Goal: Task Accomplishment & Management: Manage account settings

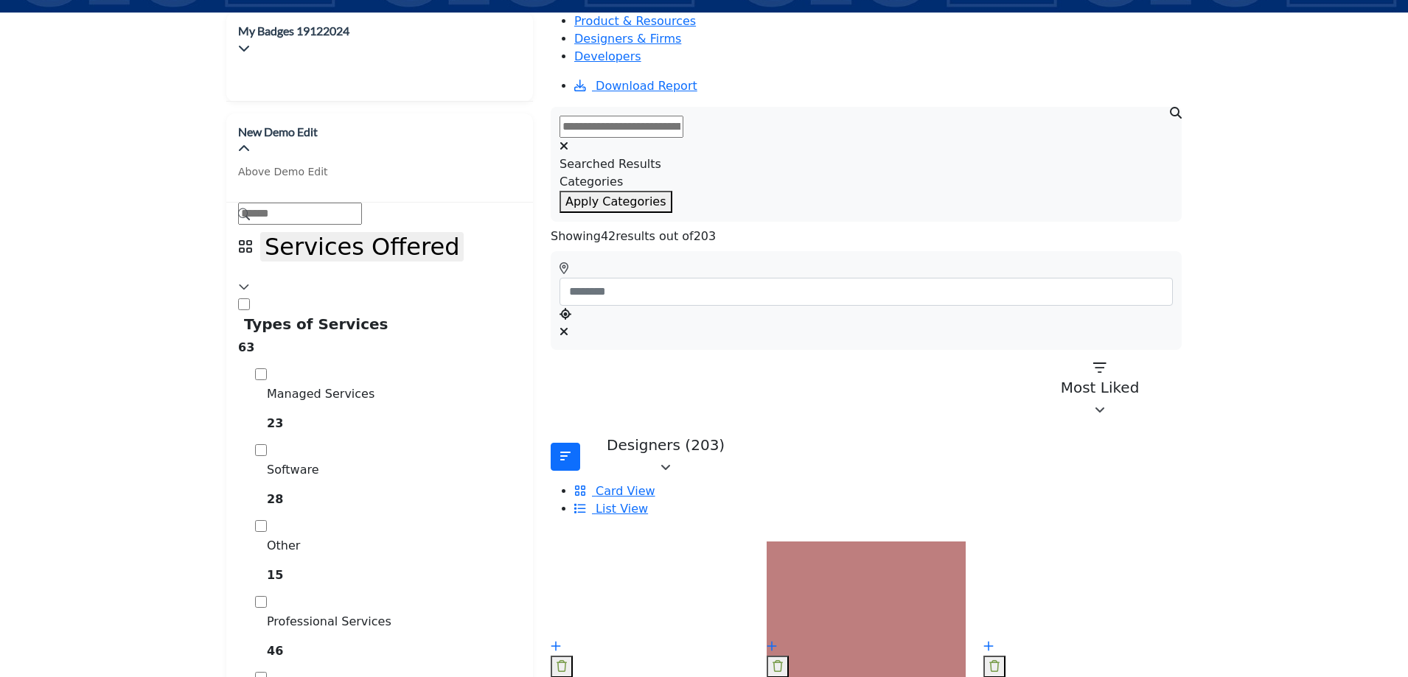
scroll to position [295, 0]
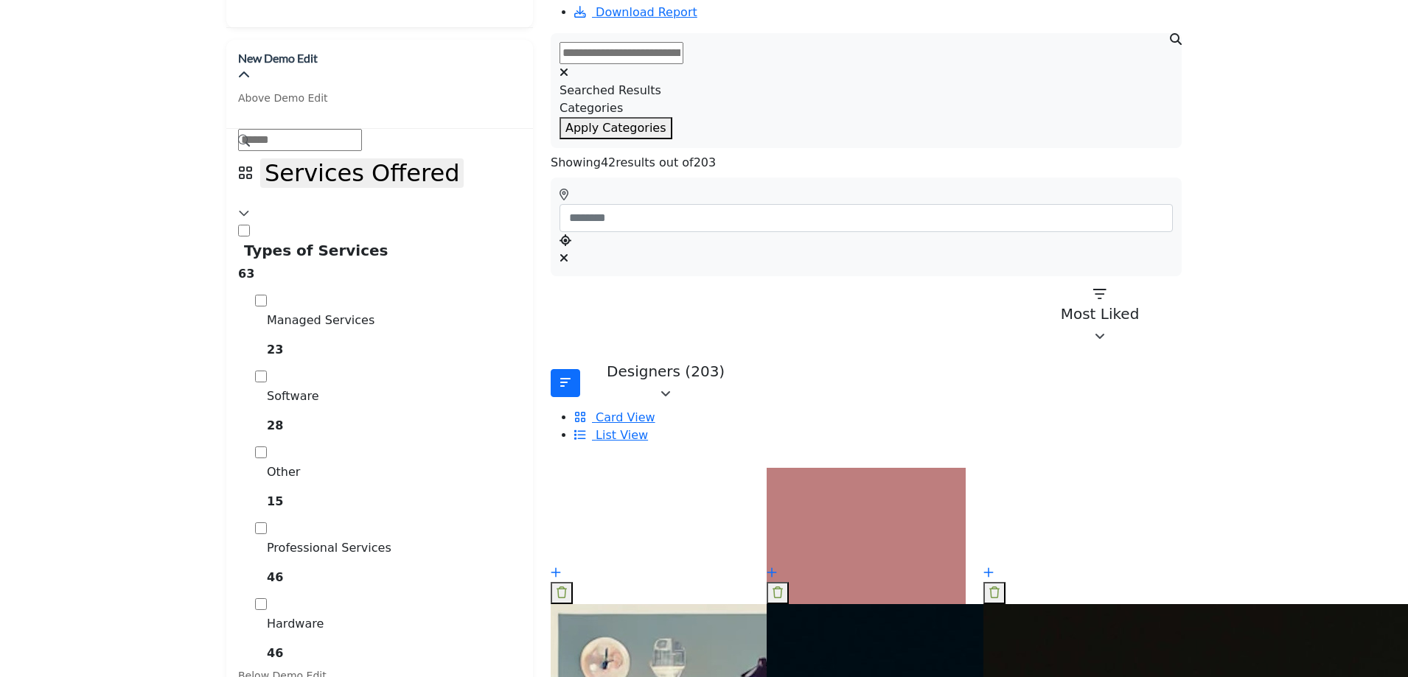
click at [776, 604] on p "test tool" at bounding box center [788, 611] width 43 height 15
click at [809, 604] on p "test tool" at bounding box center [788, 611] width 43 height 15
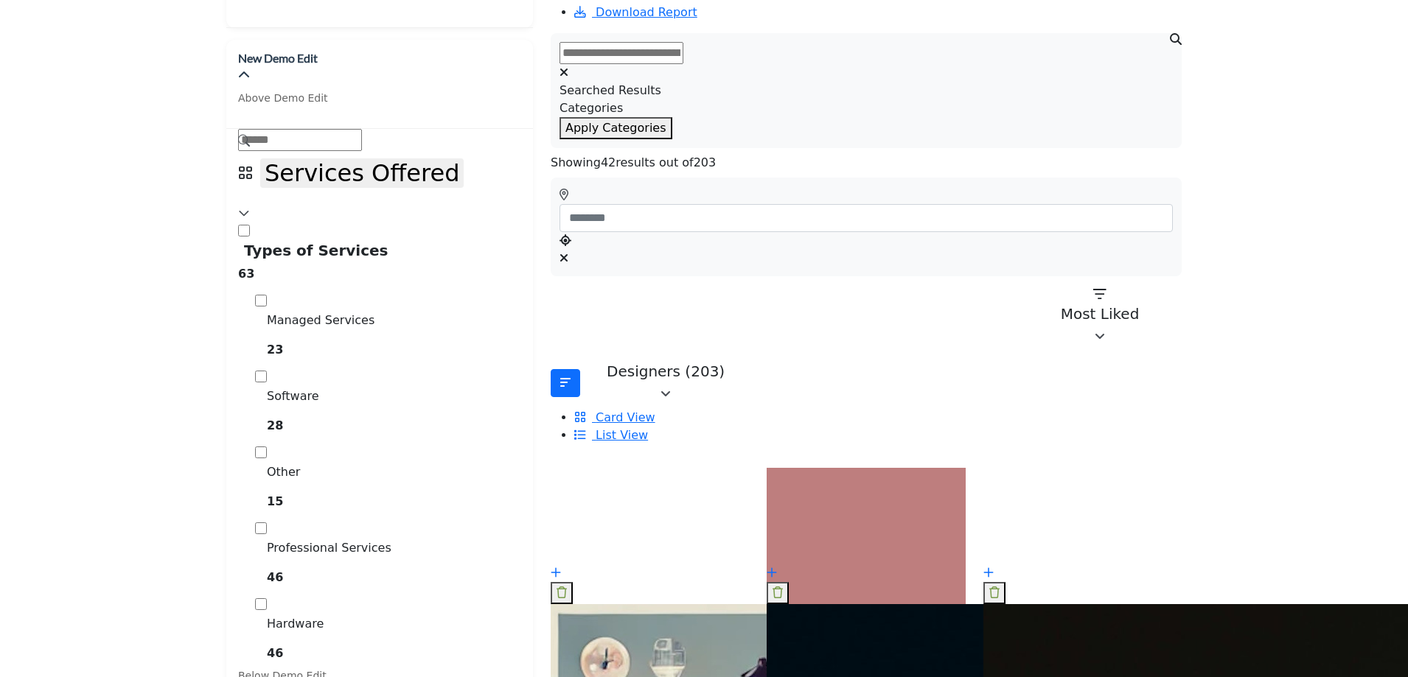
click at [809, 604] on p "test tool" at bounding box center [788, 611] width 43 height 15
click at [1071, 604] on p "Strategic Partner" at bounding box center [1027, 611] width 88 height 15
click at [809, 604] on p "test tool" at bounding box center [788, 611] width 43 height 15
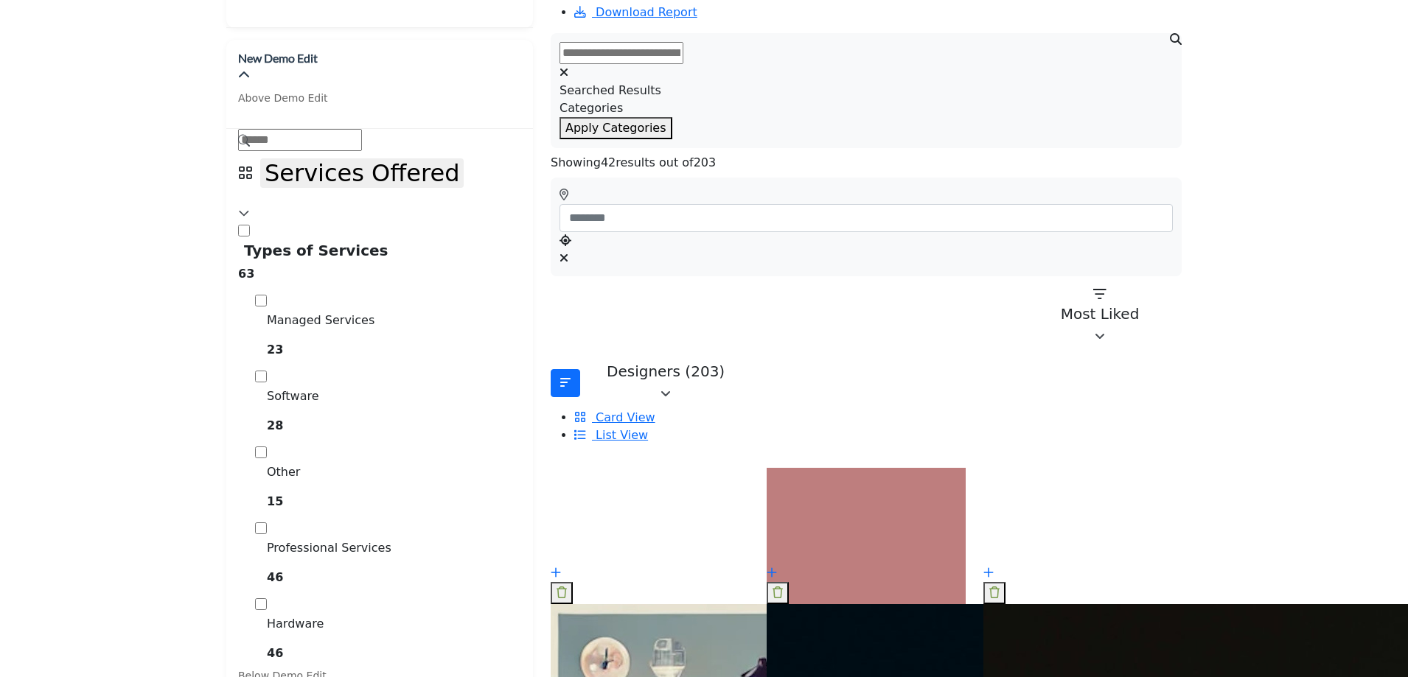
click at [809, 604] on p "test tool" at bounding box center [788, 611] width 43 height 15
click at [1071, 604] on div "Strategic Partner Strategic Partner" at bounding box center [1027, 631] width 88 height 55
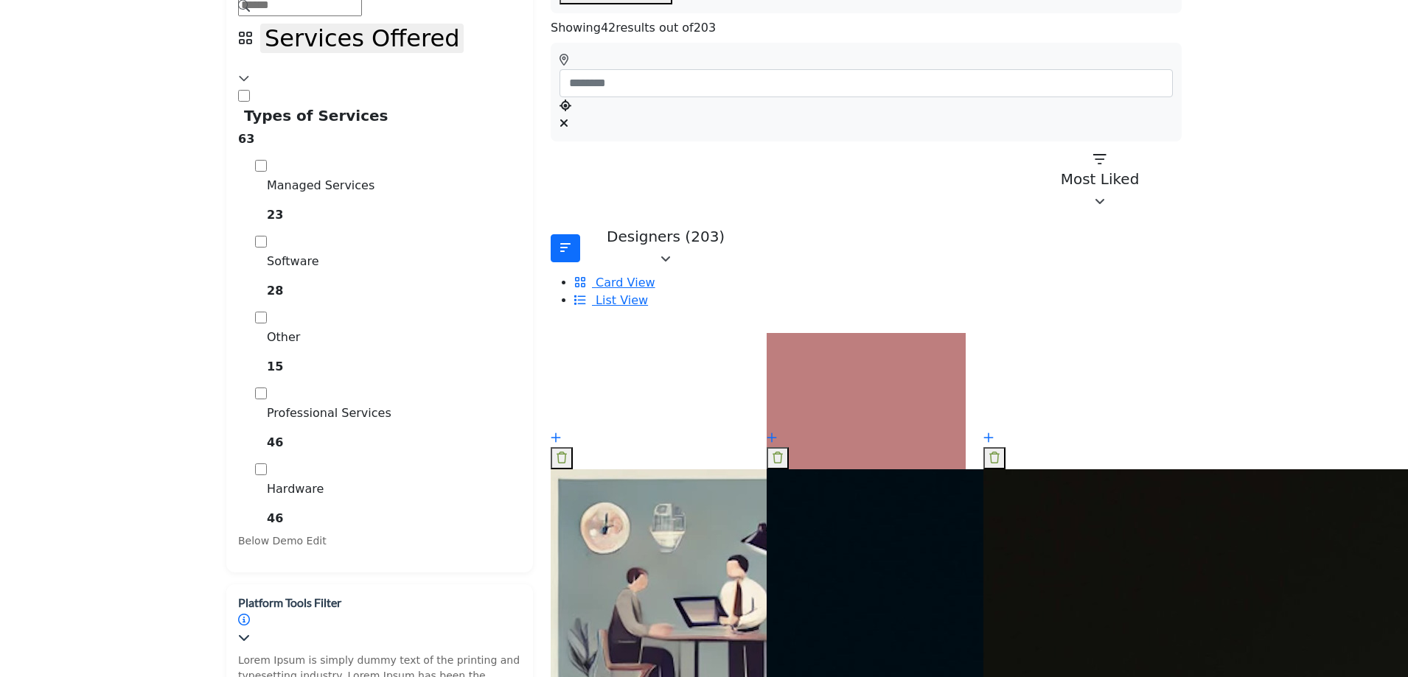
scroll to position [442, 0]
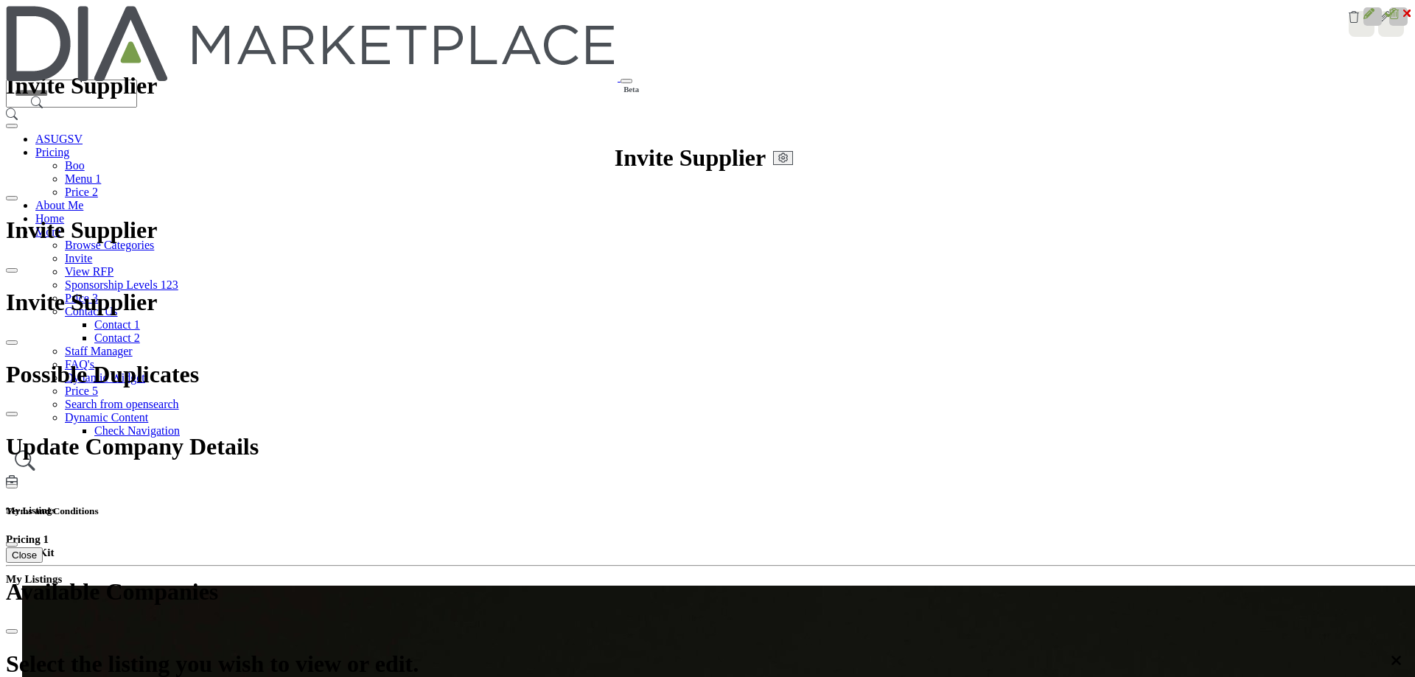
scroll to position [1738, 0]
drag, startPoint x: 1362, startPoint y: 425, endPoint x: 1355, endPoint y: 429, distance: 8.2
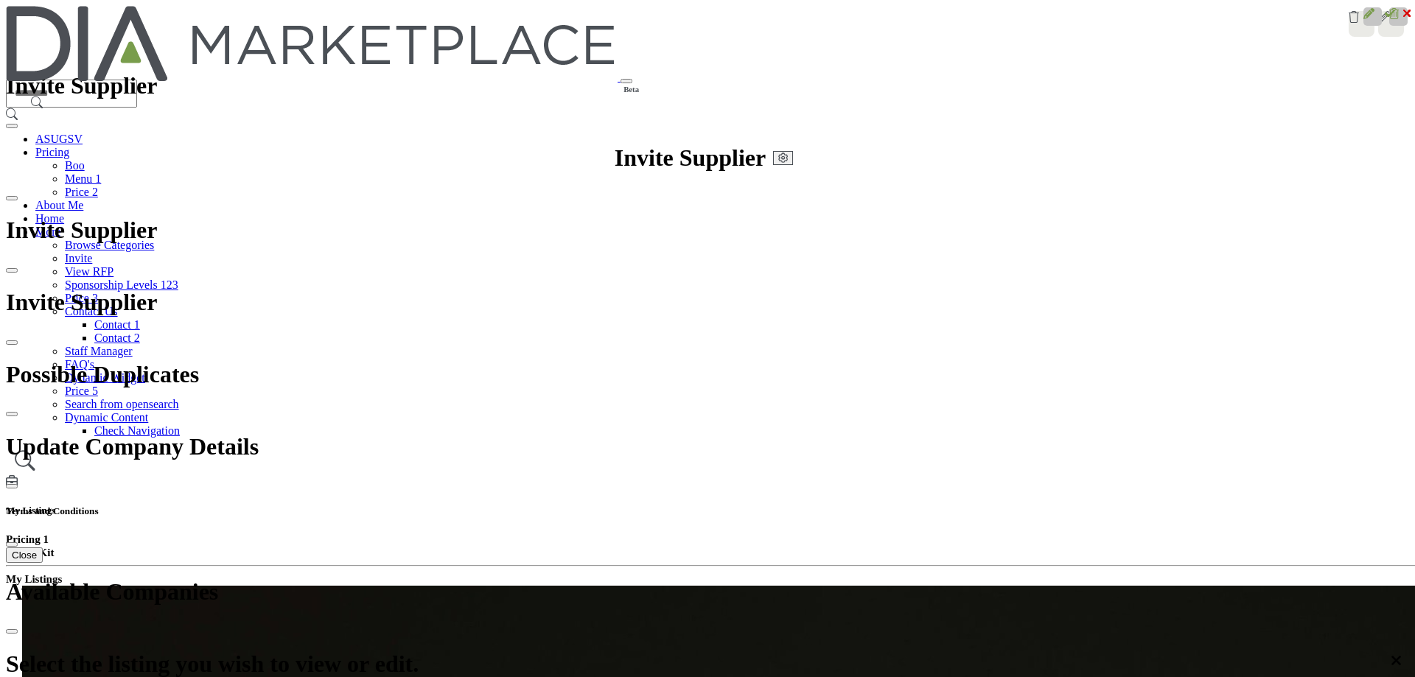
scroll to position [1548, 0]
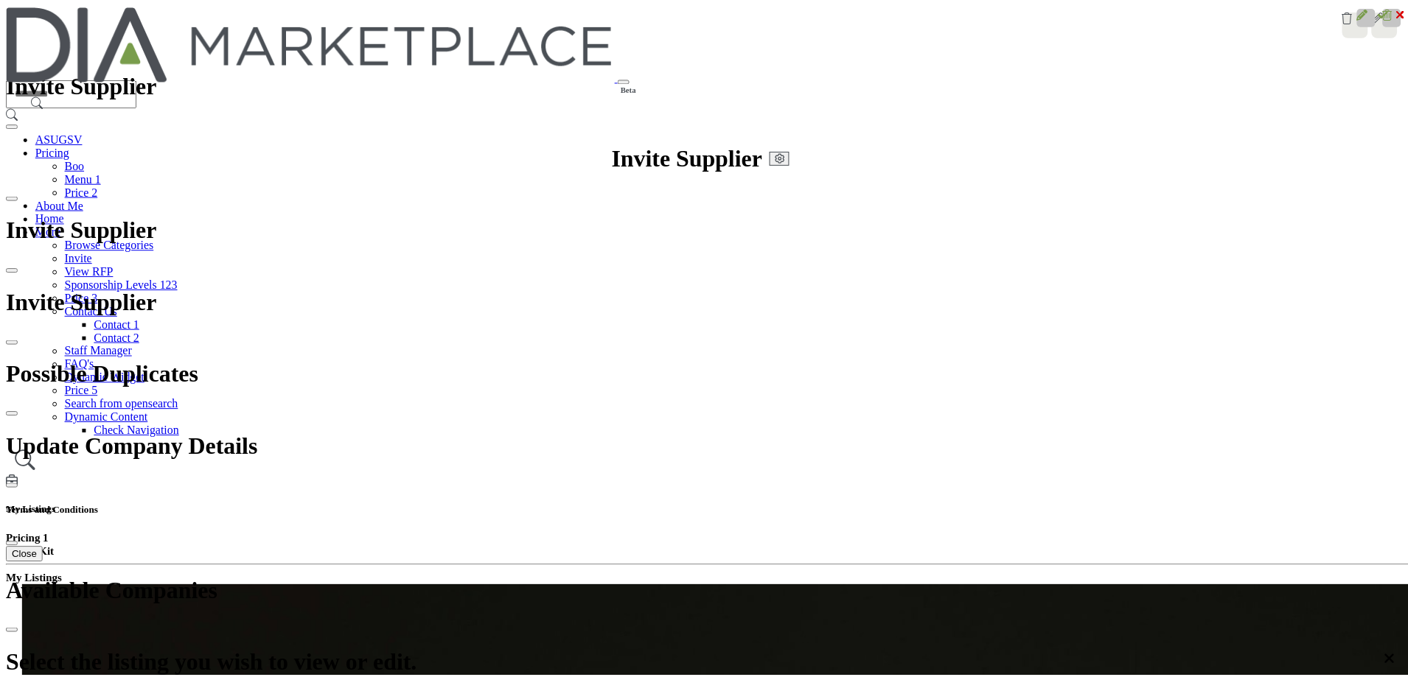
scroll to position [1485, 0]
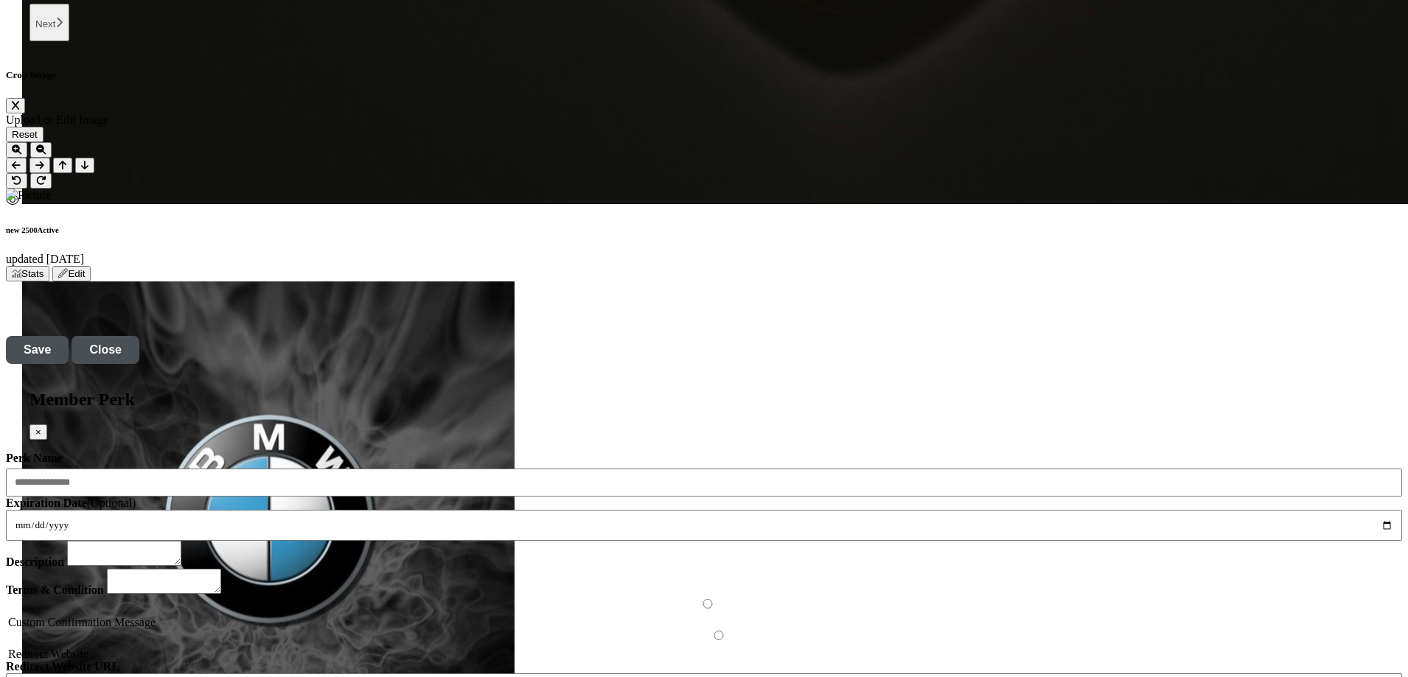
scroll to position [2064, 0]
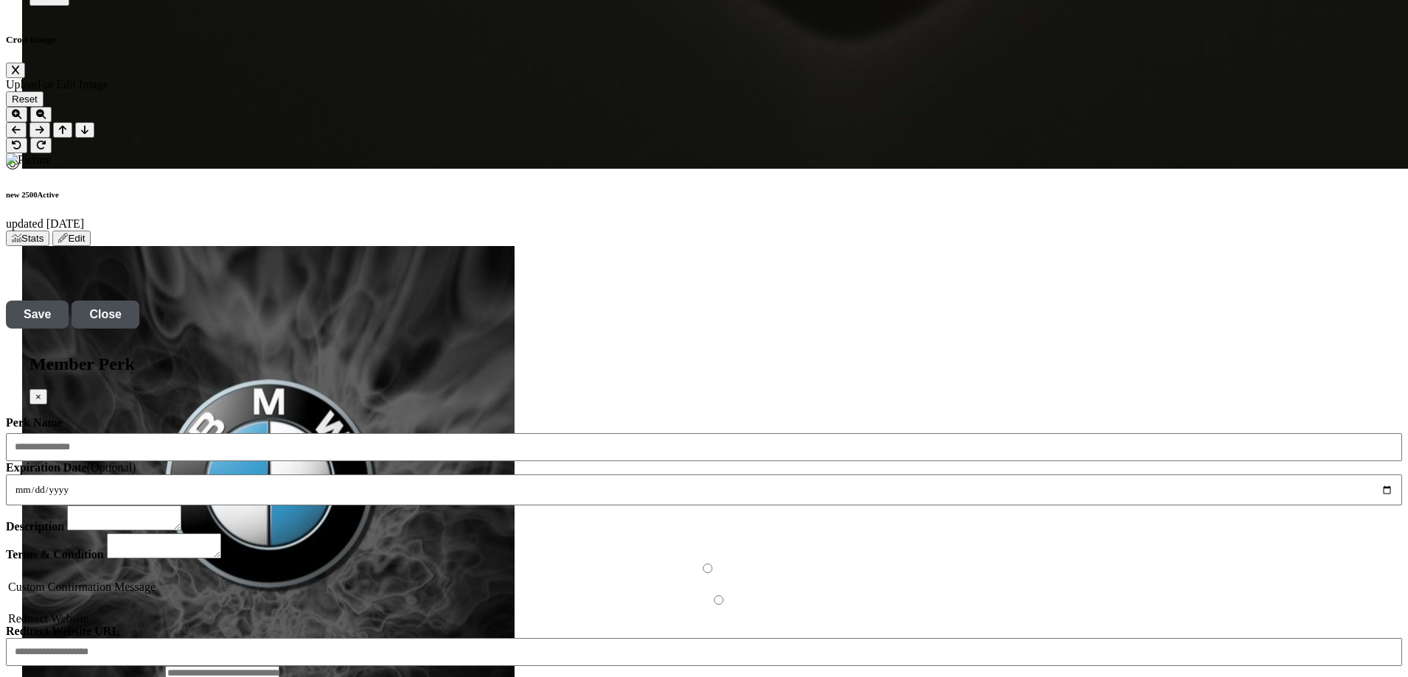
scroll to position [2285, 0]
